Goal: Navigation & Orientation: Find specific page/section

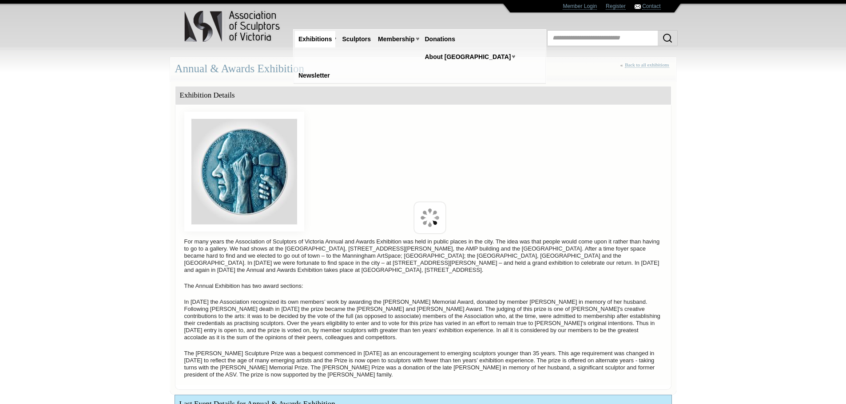
scroll to position [388, 0]
